Goal: Information Seeking & Learning: Learn about a topic

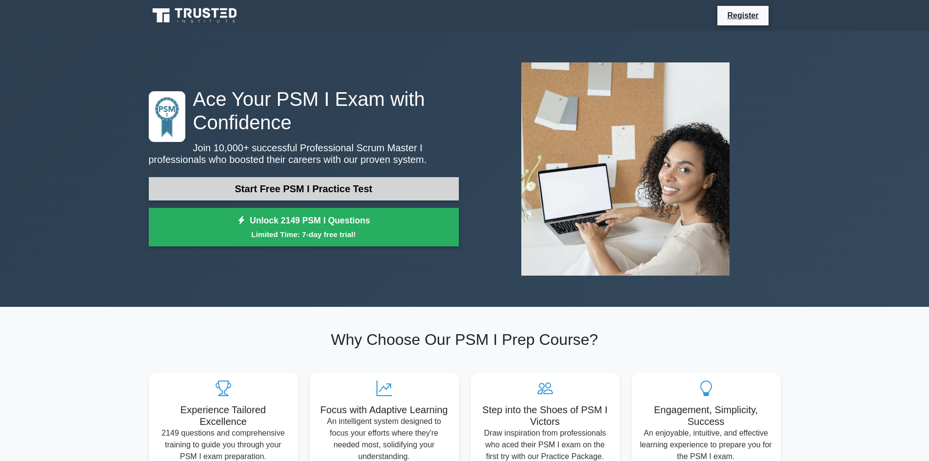
click at [278, 187] on link "Start Free PSM I Practice Test" at bounding box center [304, 188] width 310 height 23
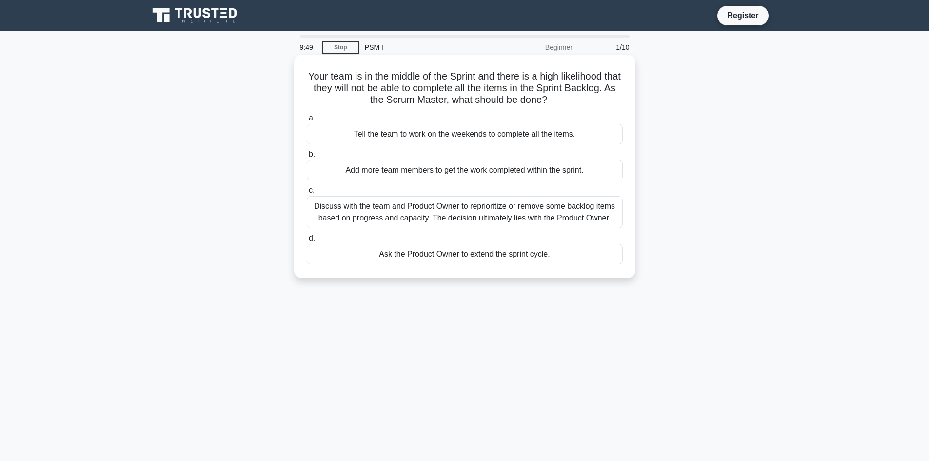
click at [390, 216] on div "Discuss with the team and Product Owner to reprioritize or remove some backlog …" at bounding box center [465, 212] width 316 height 32
click at [307, 194] on input "c. Discuss with the team and Product Owner to reprioritize or remove some backl…" at bounding box center [307, 190] width 0 height 6
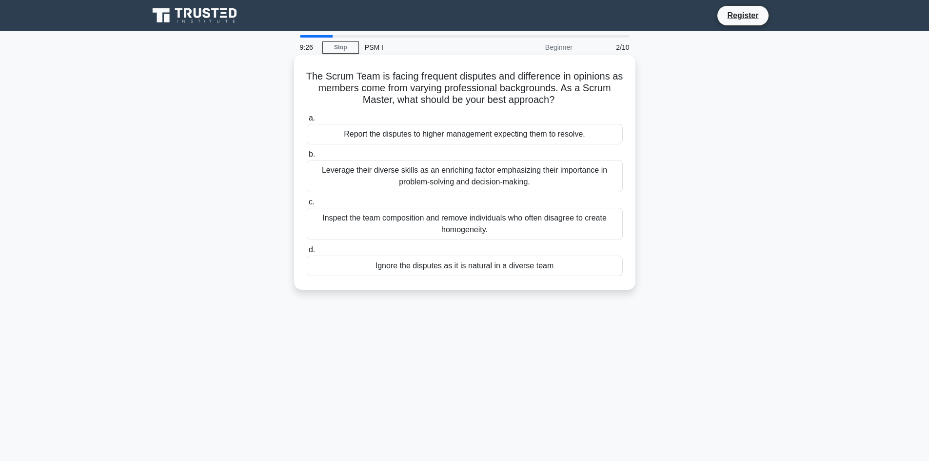
click at [501, 180] on div "Leverage their diverse skills as an enriching factor emphasizing their importan…" at bounding box center [465, 176] width 316 height 32
click at [307, 157] on input "b. Leverage their diverse skills as an enriching factor emphasizing their impor…" at bounding box center [307, 154] width 0 height 6
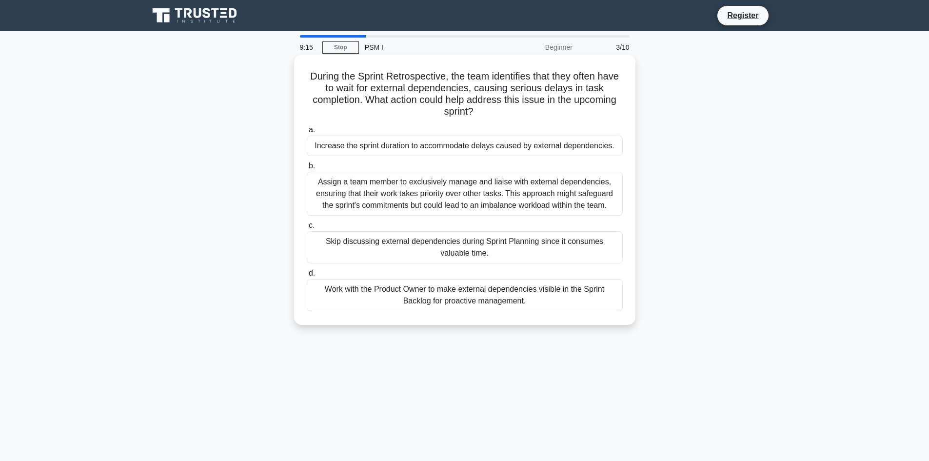
click at [438, 294] on div "Work with the Product Owner to make external dependencies visible in the Sprint…" at bounding box center [465, 295] width 316 height 32
click at [307, 276] on input "d. Work with the Product Owner to make external dependencies visible in the Spr…" at bounding box center [307, 273] width 0 height 6
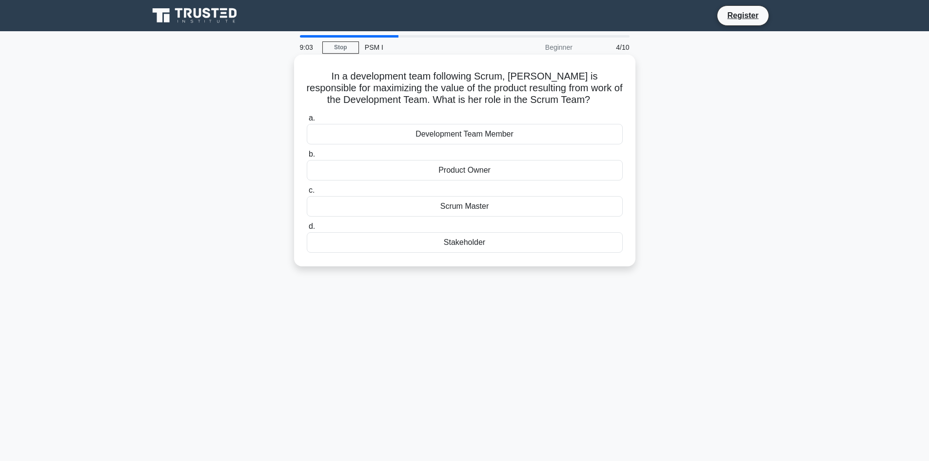
click at [470, 171] on div "Product Owner" at bounding box center [465, 170] width 316 height 20
click at [307, 157] on input "b. Product Owner" at bounding box center [307, 154] width 0 height 6
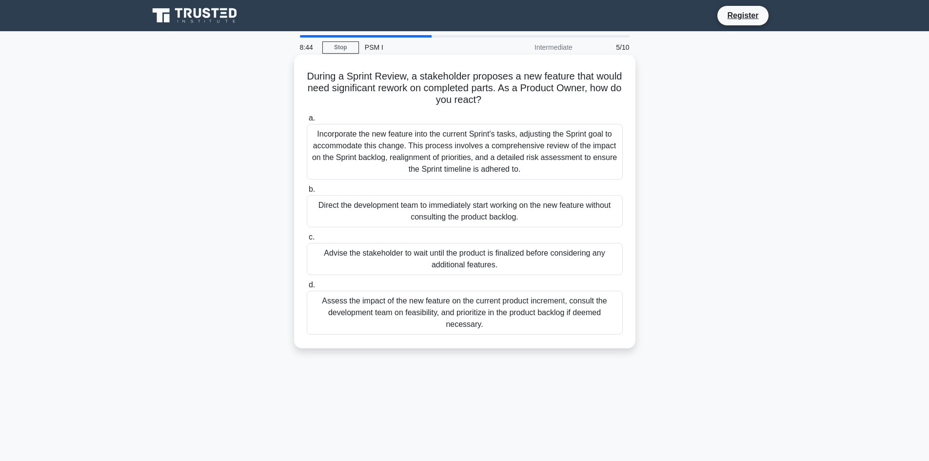
click at [520, 314] on div "Assess the impact of the new feature on the current product increment, consult …" at bounding box center [465, 313] width 316 height 44
click at [307, 288] on input "d. Assess the impact of the new feature on the current product increment, consu…" at bounding box center [307, 285] width 0 height 6
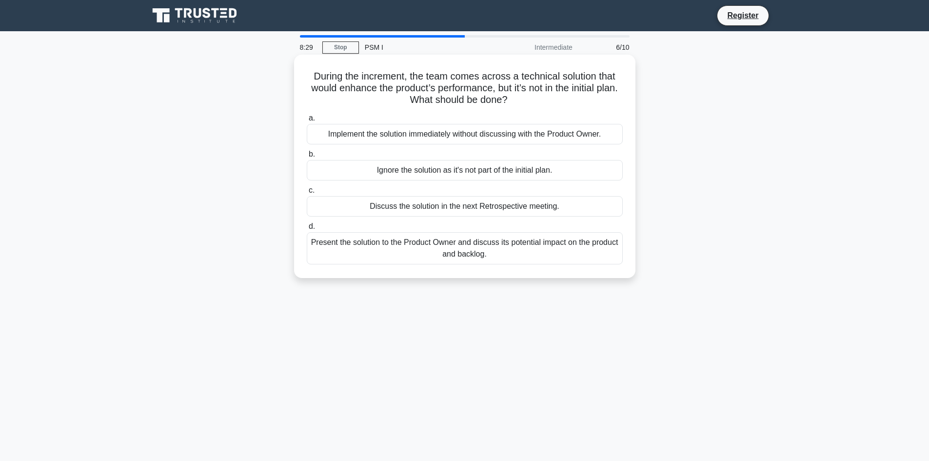
click at [446, 253] on div "Present the solution to the Product Owner and discuss its potential impact on t…" at bounding box center [465, 248] width 316 height 32
click at [307, 230] on input "d. Present the solution to the Product Owner and discuss its potential impact o…" at bounding box center [307, 226] width 0 height 6
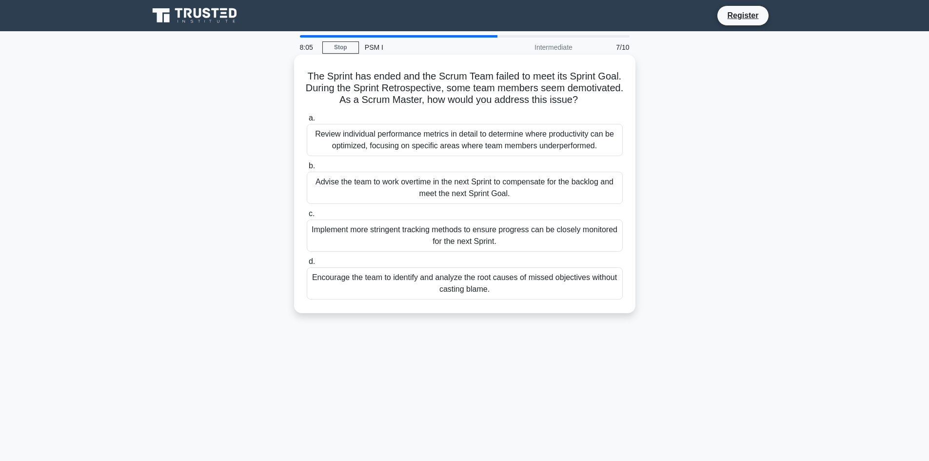
click at [441, 290] on div "Encourage the team to identify and analyze the root causes of missed objectives…" at bounding box center [465, 283] width 316 height 32
click at [307, 265] on input "d. Encourage the team to identify and analyze the root causes of missed objecti…" at bounding box center [307, 261] width 0 height 6
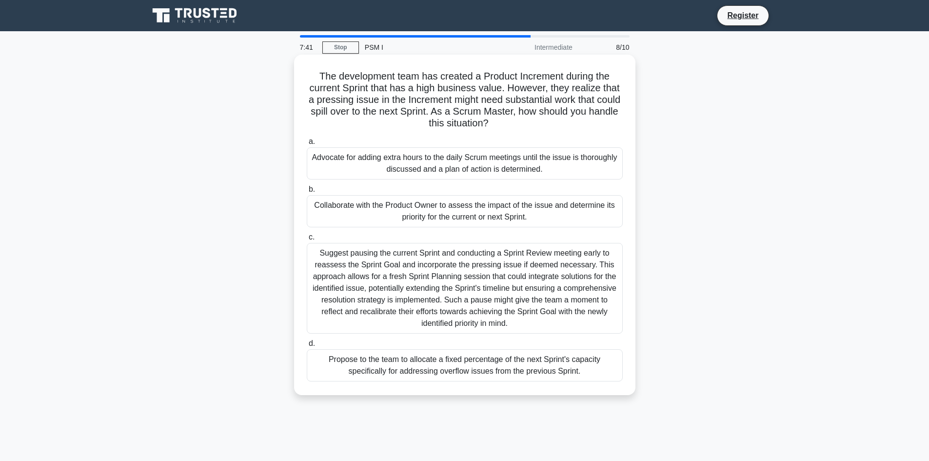
click at [495, 208] on div "Collaborate with the Product Owner to assess the impact of the issue and determ…" at bounding box center [465, 211] width 316 height 32
click at [307, 193] on input "b. Collaborate with the Product Owner to assess the impact of the issue and det…" at bounding box center [307, 189] width 0 height 6
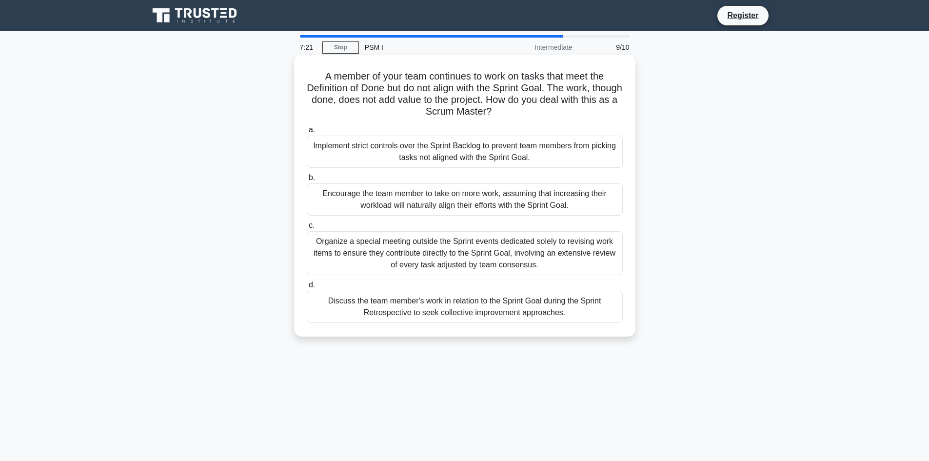
click at [439, 312] on div "Discuss the team member's work in relation to the Sprint Goal during the Sprint…" at bounding box center [465, 307] width 316 height 32
click at [307, 288] on input "d. Discuss the team member's work in relation to the Sprint Goal during the Spr…" at bounding box center [307, 285] width 0 height 6
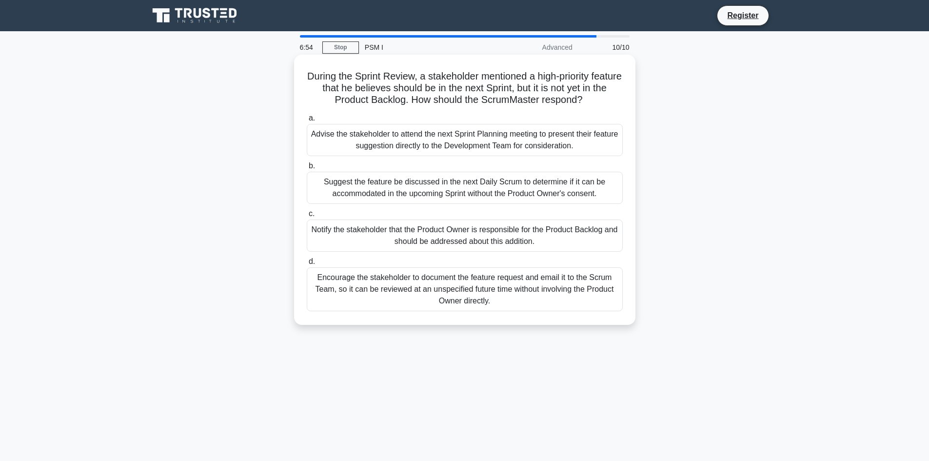
click at [467, 235] on div "Notify the stakeholder that the Product Owner is responsible for the Product Ba…" at bounding box center [465, 235] width 316 height 32
click at [307, 217] on input "c. Notify the stakeholder that the Product Owner is responsible for the Product…" at bounding box center [307, 214] width 0 height 6
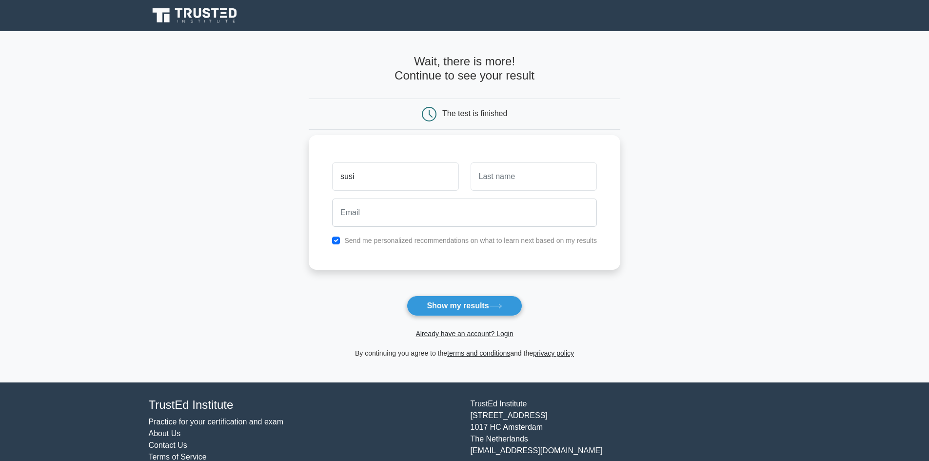
type input "susi"
click at [353, 218] on input "email" at bounding box center [464, 212] width 265 height 28
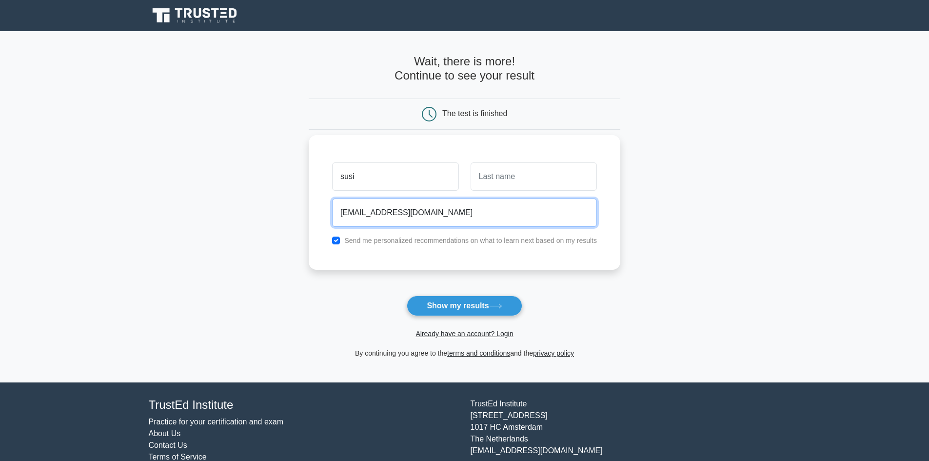
type input "socky987654321@gmail.cm"
click at [336, 243] on input "checkbox" at bounding box center [336, 240] width 8 height 8
checkbox input "false"
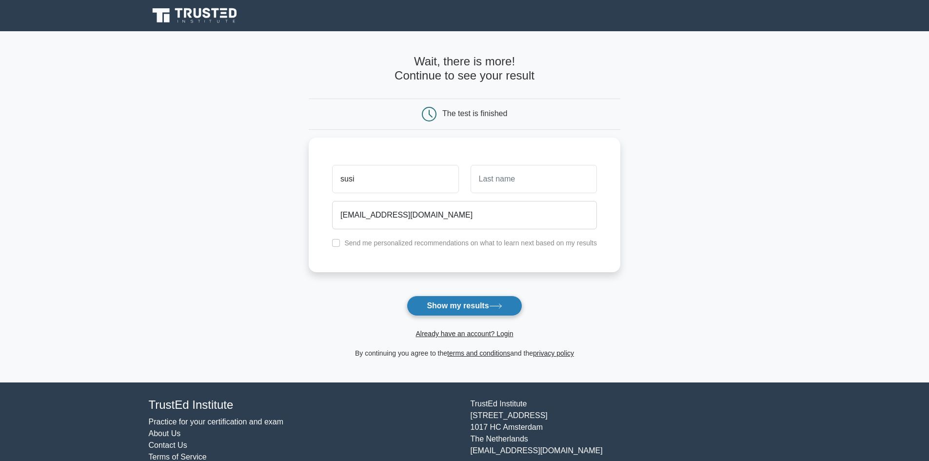
click at [458, 301] on button "Show my results" at bounding box center [464, 305] width 115 height 20
type input "S"
click at [485, 294] on form "Wait, there is more! Continue to see your result The test is finished susi S" at bounding box center [465, 207] width 312 height 304
click at [483, 300] on button "Show my results" at bounding box center [464, 305] width 115 height 20
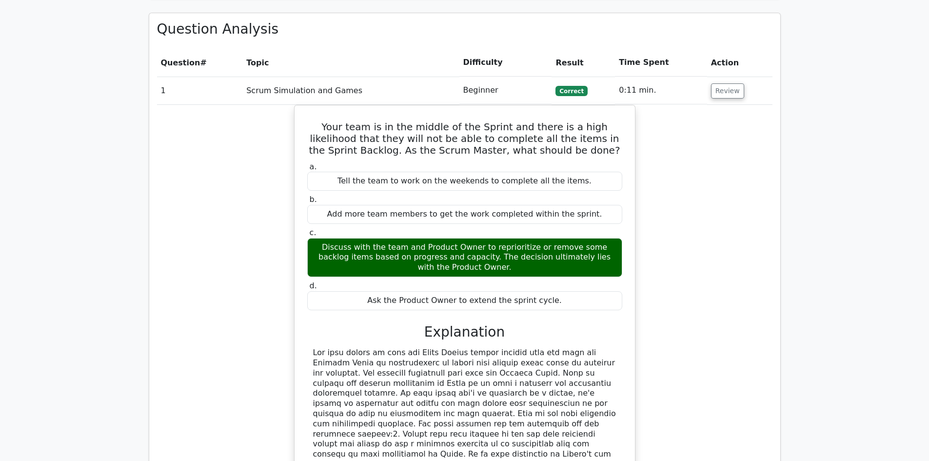
scroll to position [829, 0]
